Goal: Information Seeking & Learning: Learn about a topic

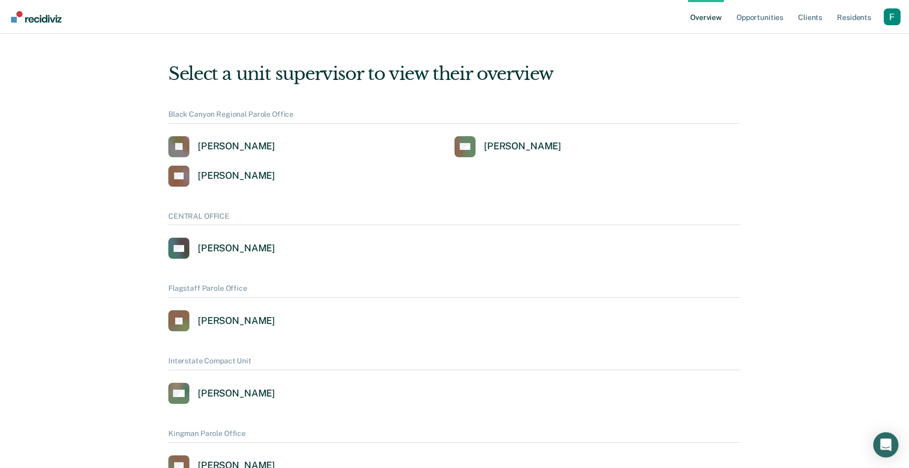
click at [900, 18] on div "Profile dropdown button" at bounding box center [892, 16] width 17 height 17
click at [821, 39] on link "Profile" at bounding box center [850, 42] width 85 height 9
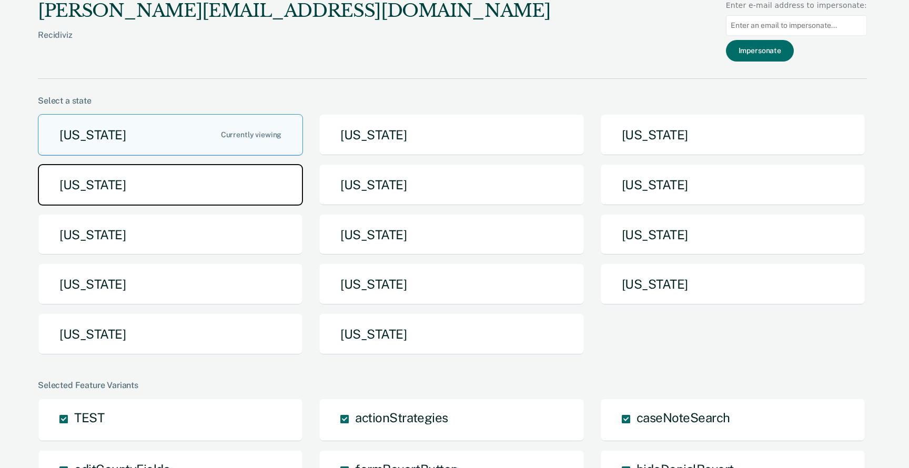
click at [213, 202] on button "[US_STATE]" at bounding box center [170, 185] width 265 height 42
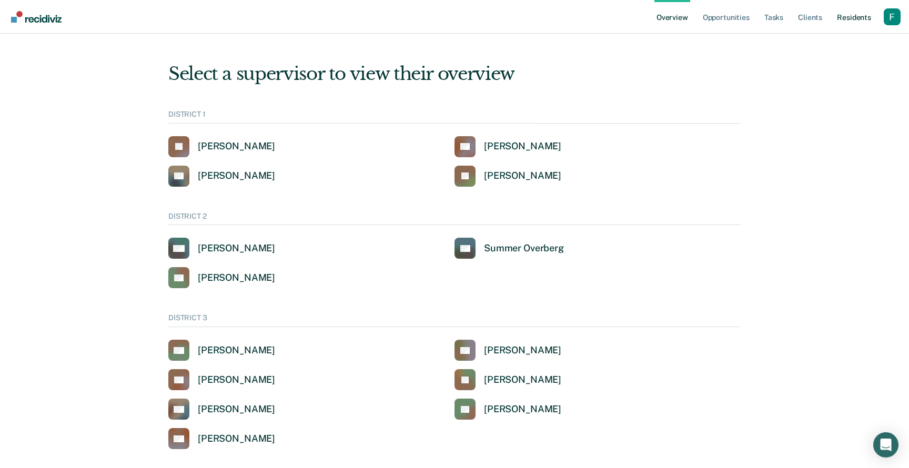
click at [851, 19] on link "Resident s" at bounding box center [854, 17] width 38 height 34
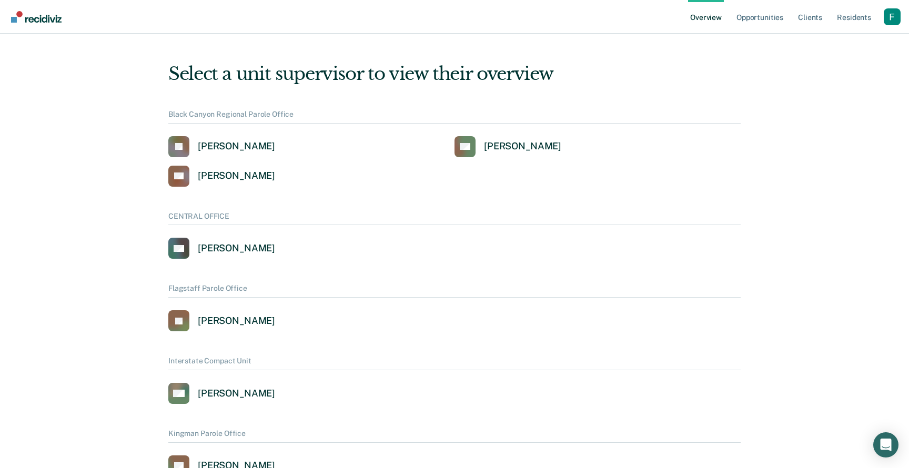
click at [892, 18] on div "Profile dropdown button" at bounding box center [892, 16] width 17 height 17
click at [825, 38] on link "Profile" at bounding box center [850, 42] width 85 height 9
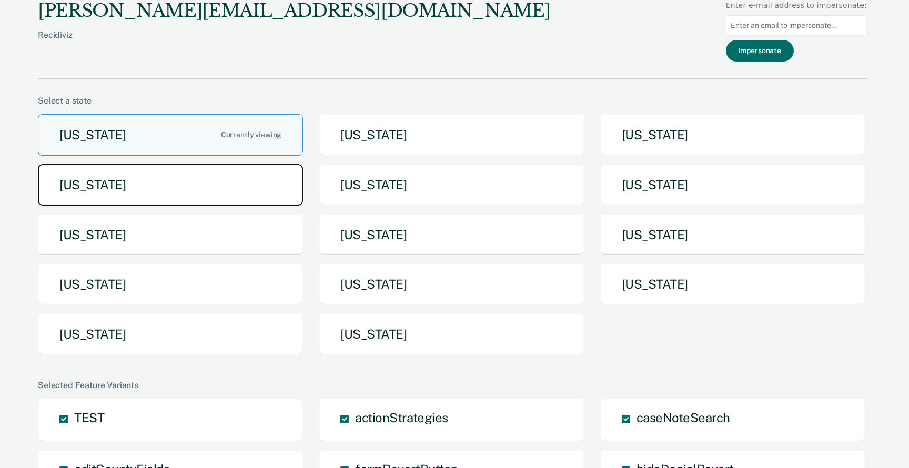
click at [279, 190] on button "[US_STATE]" at bounding box center [170, 185] width 265 height 42
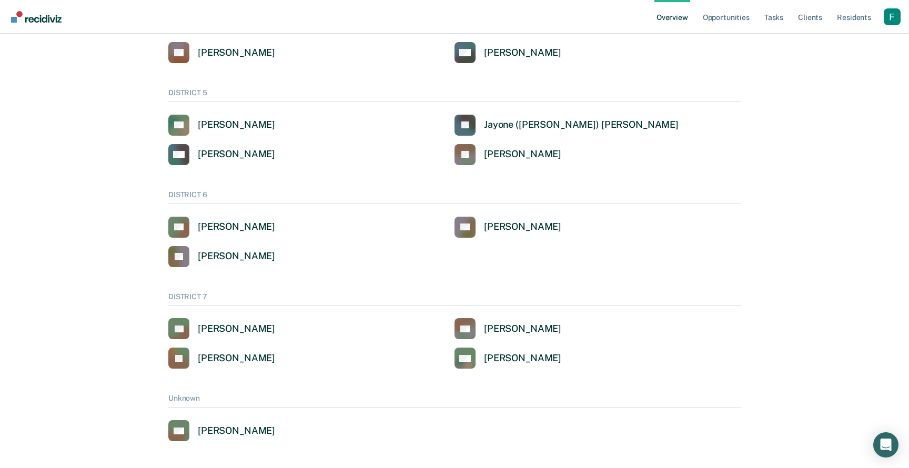
scroll to position [554, 0]
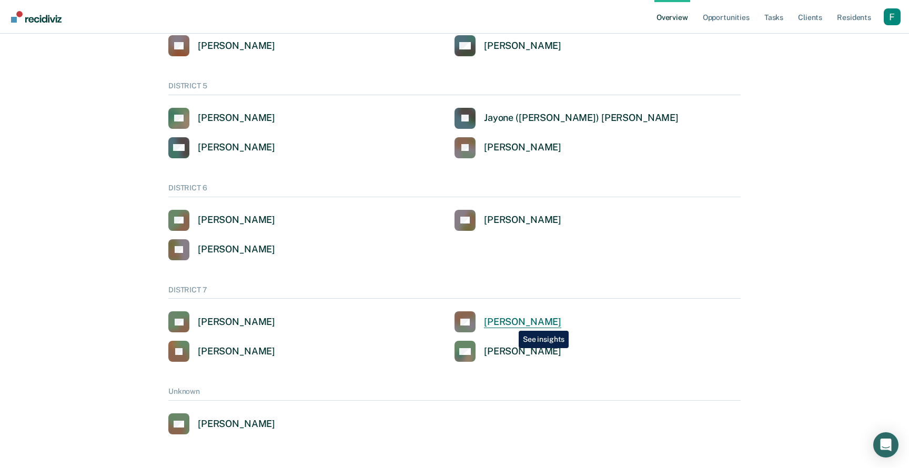
click at [511, 322] on div "Kasey Champion" at bounding box center [522, 322] width 77 height 12
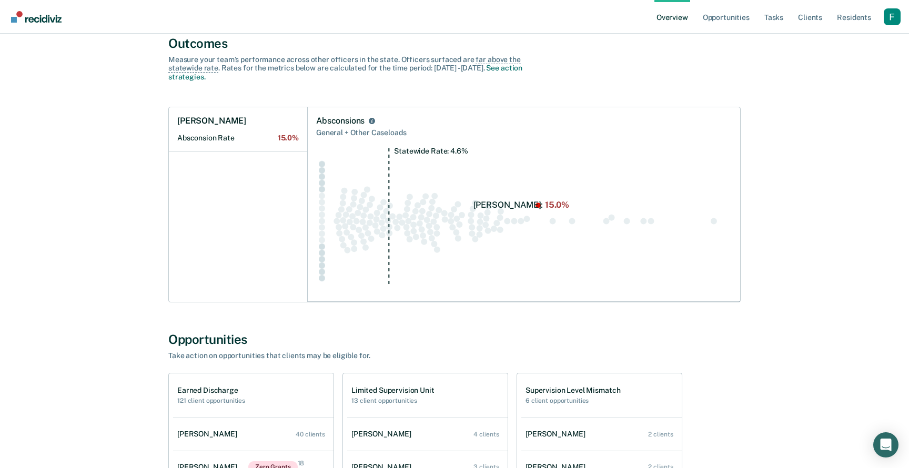
scroll to position [359, 0]
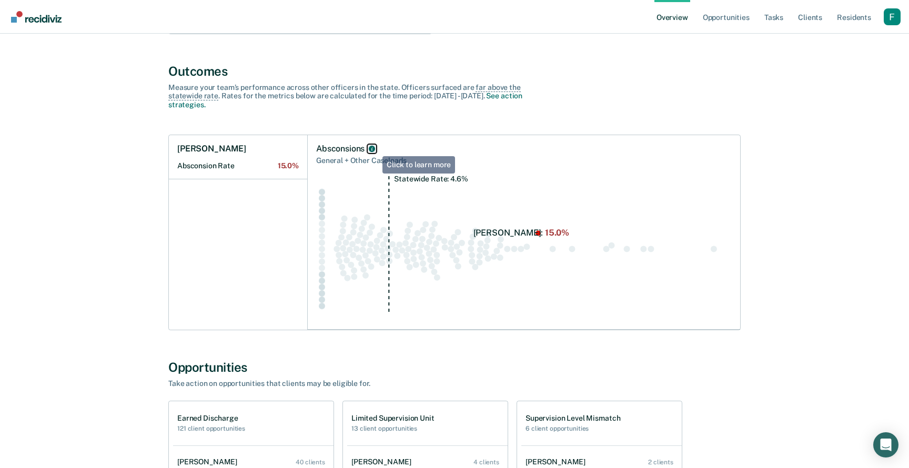
click at [374, 149] on icon "Absconsions" at bounding box center [372, 149] width 6 height 6
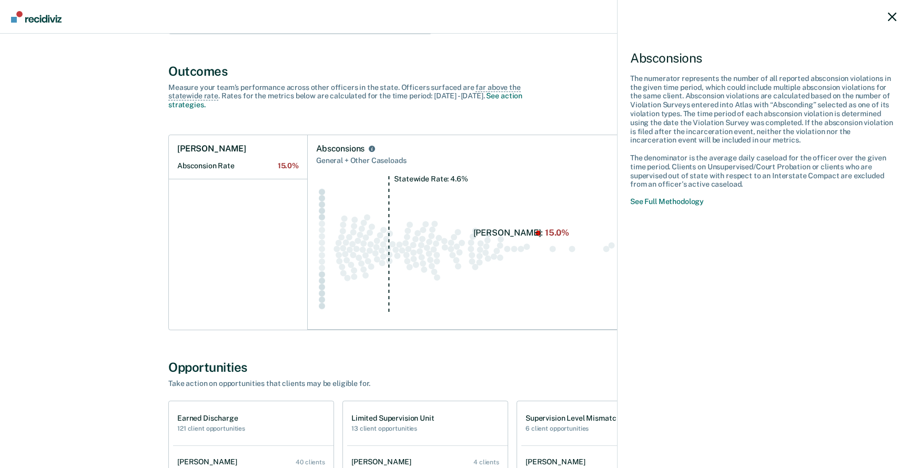
click at [379, 210] on div "Absconsions The numerator represents the number of all reported absconsion viol…" at bounding box center [454, 234] width 909 height 468
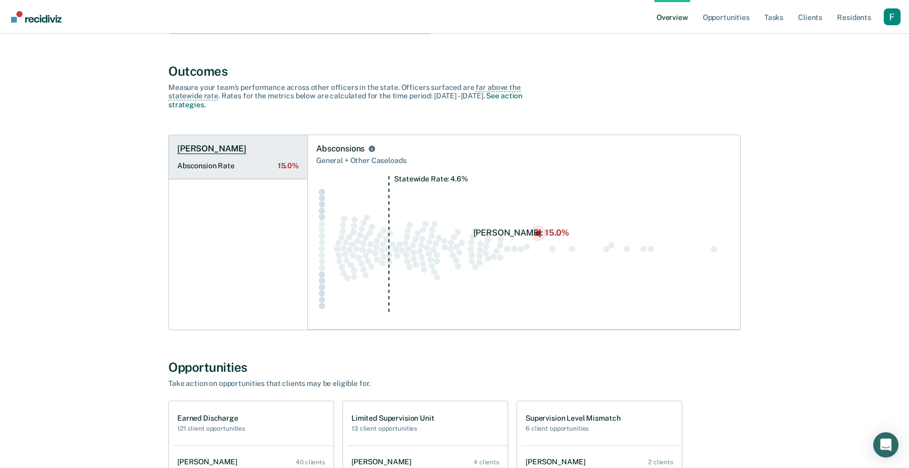
click at [257, 167] on Rate "Absconsion Rate 15.0%" at bounding box center [238, 166] width 122 height 9
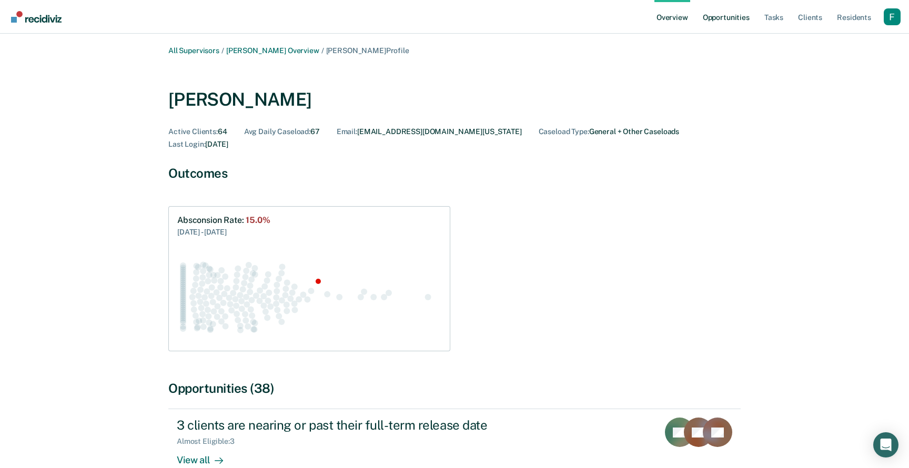
click at [746, 19] on link "Opportunities" at bounding box center [726, 17] width 51 height 34
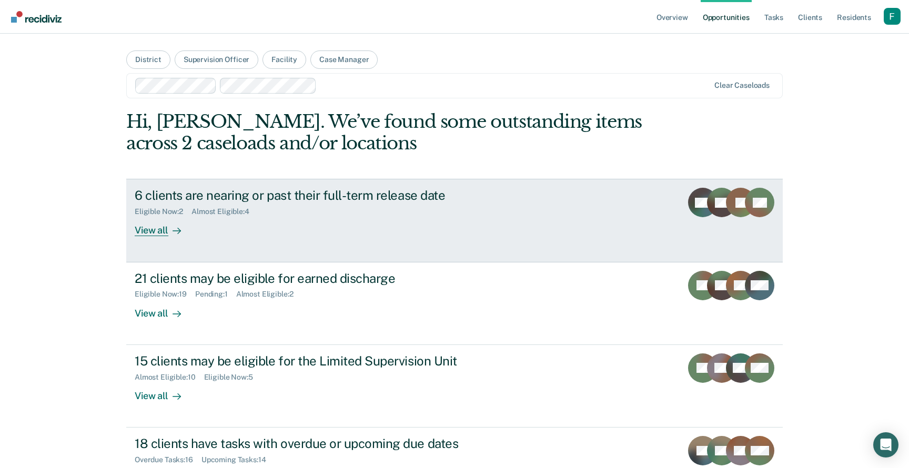
click at [303, 251] on link "6 clients are nearing or past their full-term release date Eligible Now : 2 Alm…" at bounding box center [454, 220] width 657 height 83
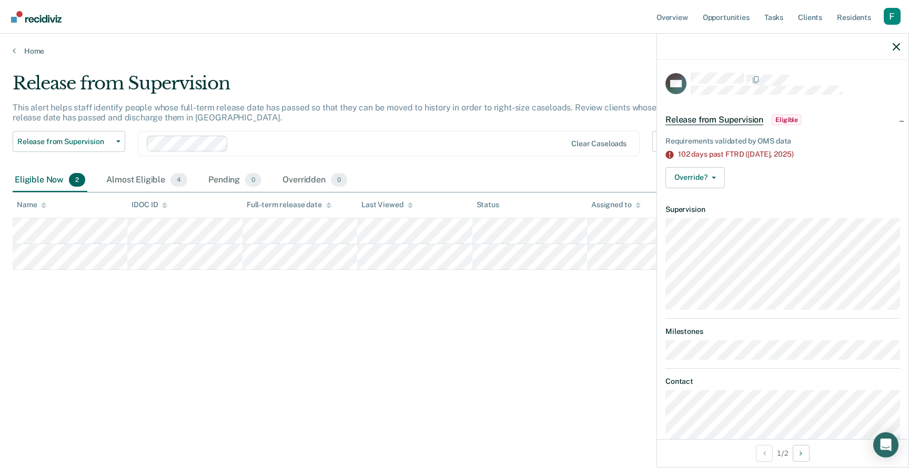
scroll to position [39, 0]
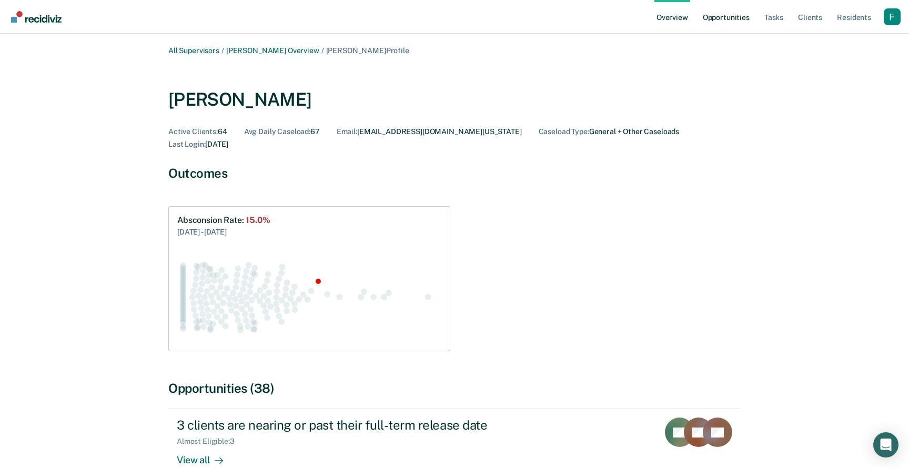
click at [744, 22] on link "Opportunities" at bounding box center [726, 17] width 51 height 34
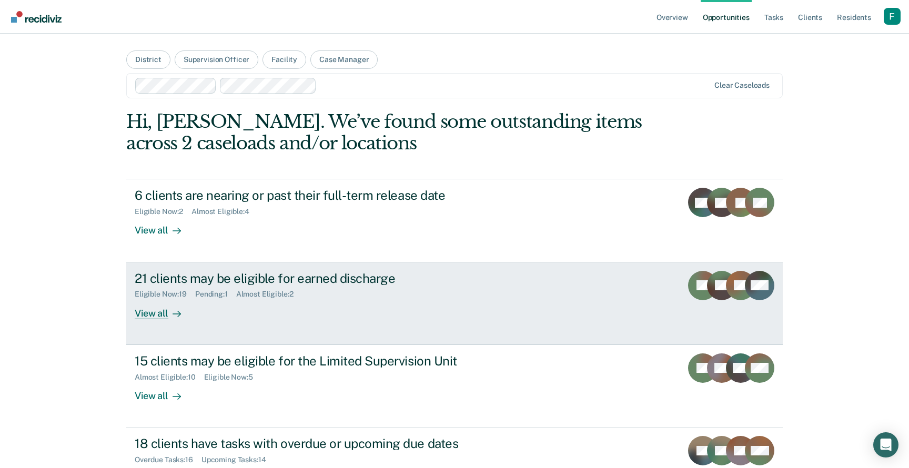
click at [586, 305] on link "21 clients may be eligible for earned discharge Eligible Now : 19 Pending : 1 A…" at bounding box center [454, 304] width 657 height 83
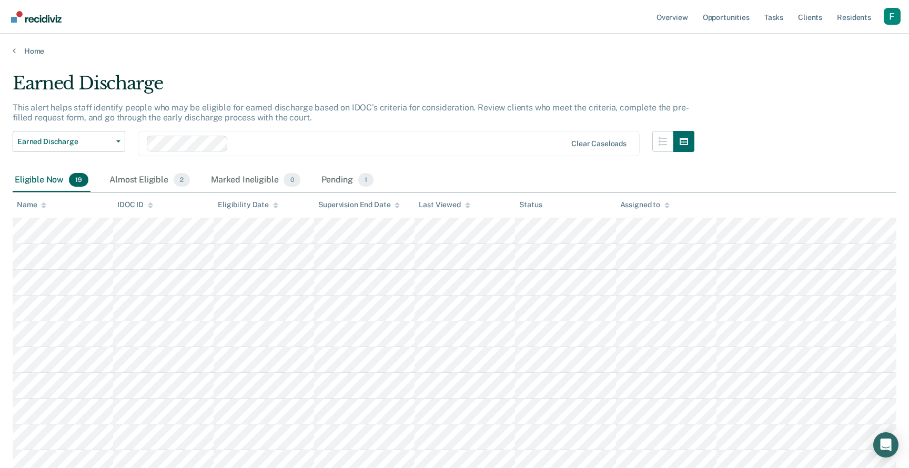
click at [378, 203] on div "Supervision End Date" at bounding box center [359, 205] width 82 height 9
click at [379, 203] on div "Supervision End Date" at bounding box center [359, 205] width 82 height 9
click at [174, 177] on span "2" at bounding box center [182, 180] width 16 height 14
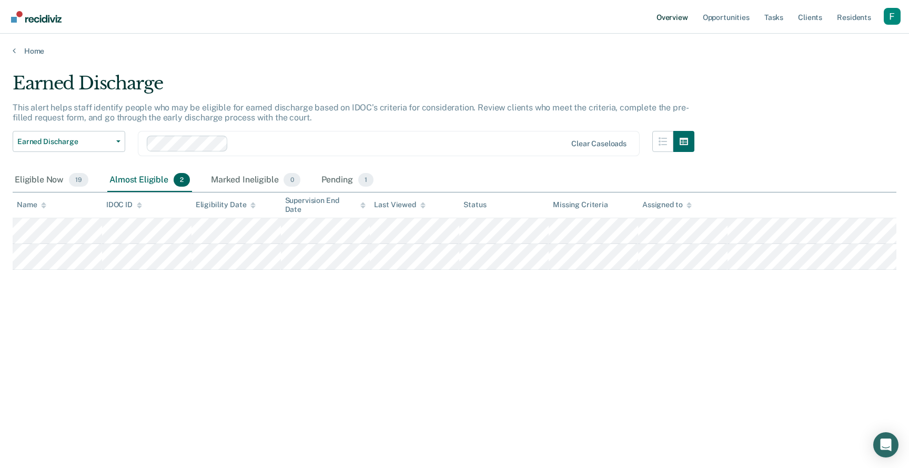
click at [682, 25] on link "Overview" at bounding box center [673, 17] width 36 height 34
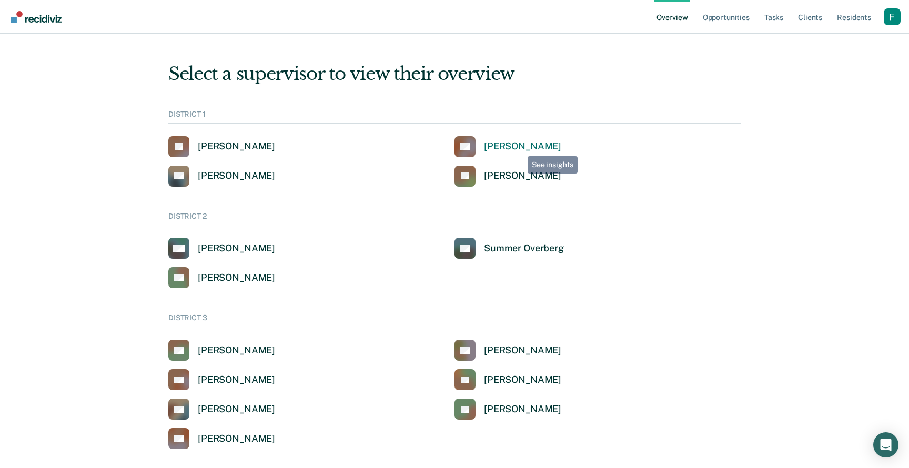
click at [523, 146] on div "[PERSON_NAME]" at bounding box center [522, 147] width 77 height 12
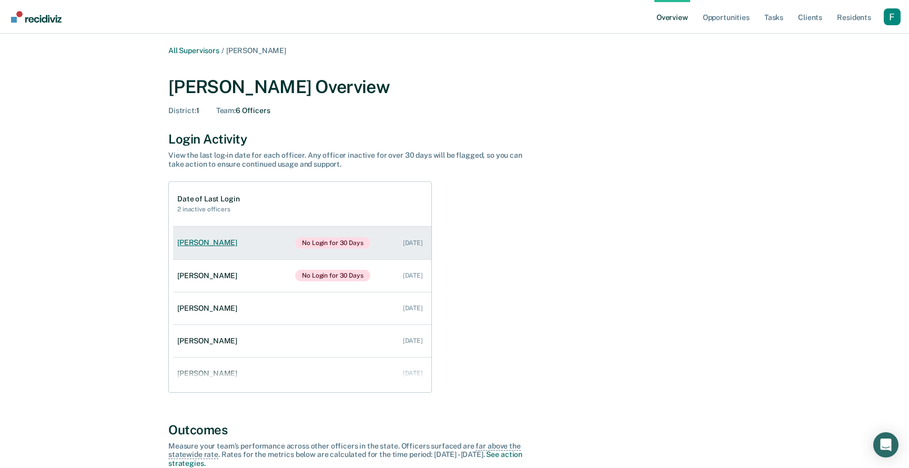
click at [378, 246] on div "No Login for 30 Days Aug 21, 2025" at bounding box center [359, 243] width 128 height 12
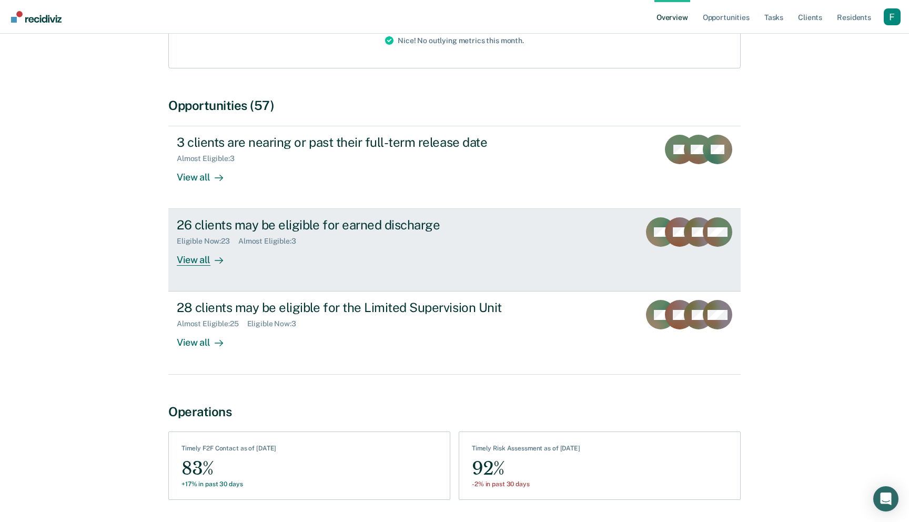
scroll to position [149, 0]
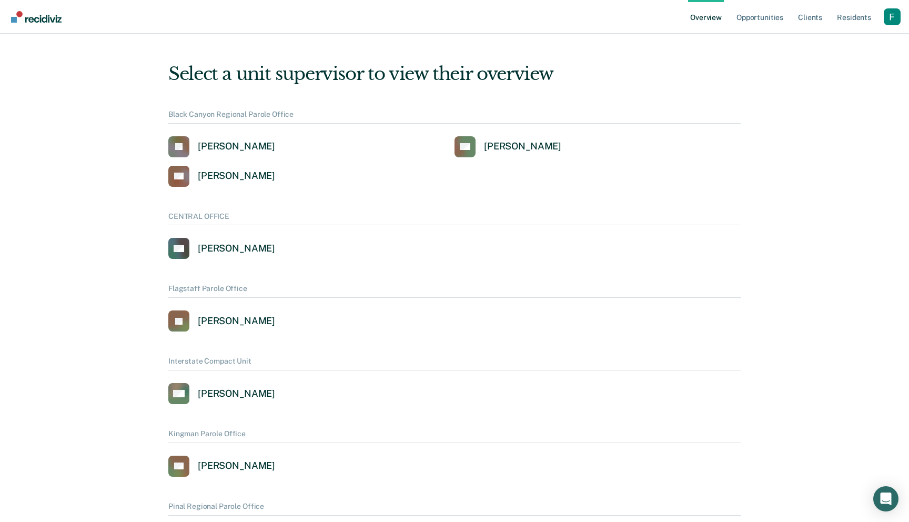
click at [519, 181] on div "JB Jennifer Barraza RH Rhett Haggard OV Orry Vawter" at bounding box center [454, 161] width 573 height 51
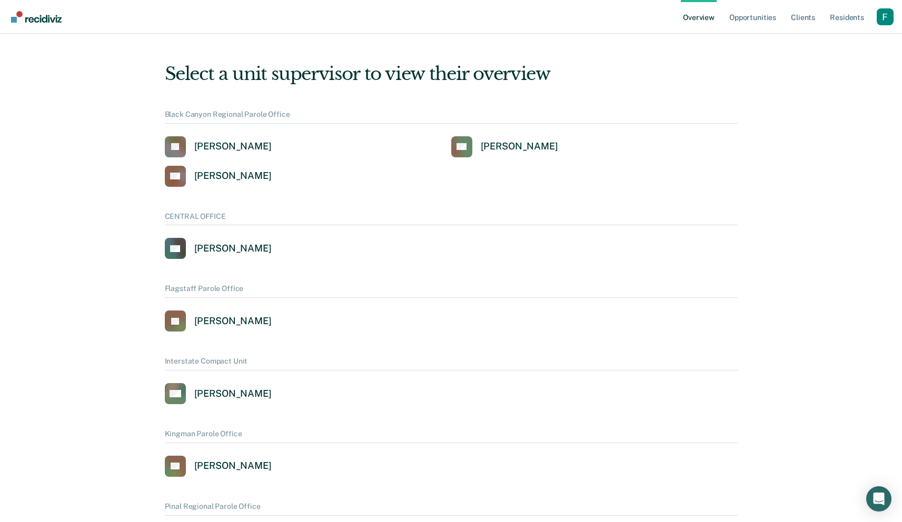
click at [537, 134] on div "Black Canyon Regional Parole Office JB Jennifer Barraza RH Rhett Haggard OV Orr…" at bounding box center [451, 148] width 573 height 77
click at [893, 23] on div "Overview Opportunities Client s Resident s Profile How it works Log Out" at bounding box center [451, 17] width 902 height 34
click at [885, 22] on div "Profile dropdown button" at bounding box center [884, 16] width 17 height 17
click at [809, 45] on link "Profile" at bounding box center [842, 42] width 85 height 9
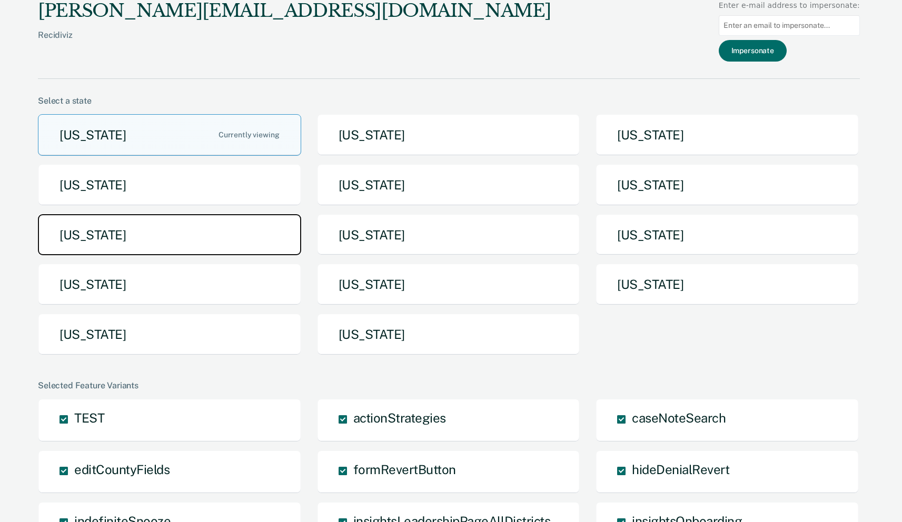
click at [208, 246] on button "[US_STATE]" at bounding box center [169, 235] width 263 height 42
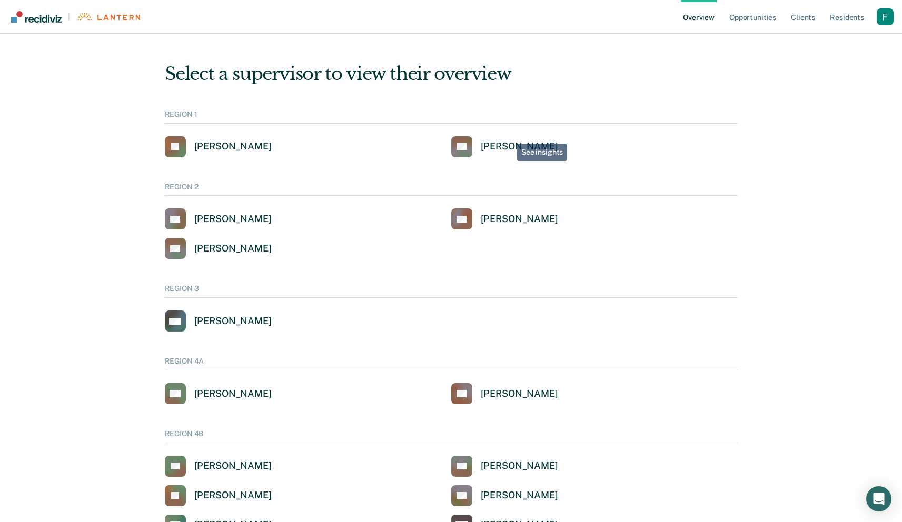
click at [510, 135] on div "REGION 1 JK Jaclyn E Kass SS Stephanie S Szwec-Gordon" at bounding box center [451, 133] width 573 height 47
click at [508, 141] on div "Stephanie S Szwec-Gordon" at bounding box center [519, 147] width 77 height 12
